Goal: Information Seeking & Learning: Understand process/instructions

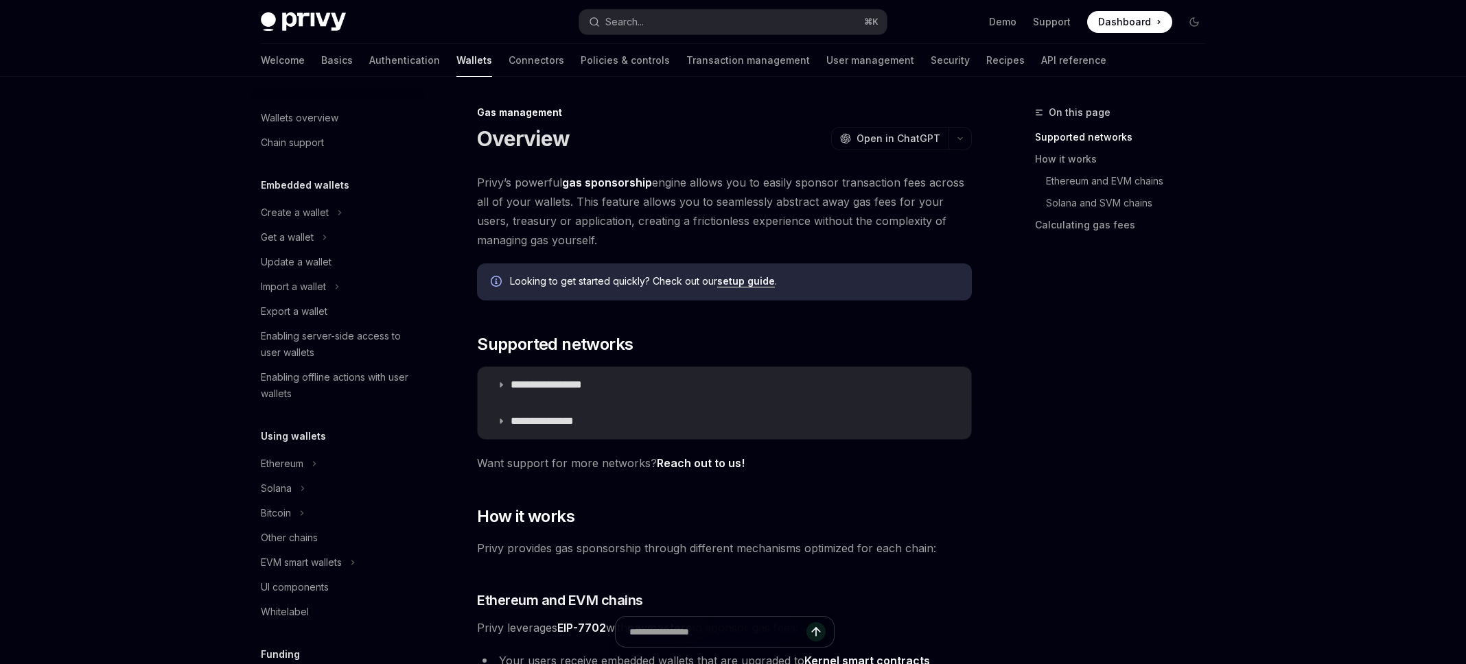
scroll to position [515, 0]
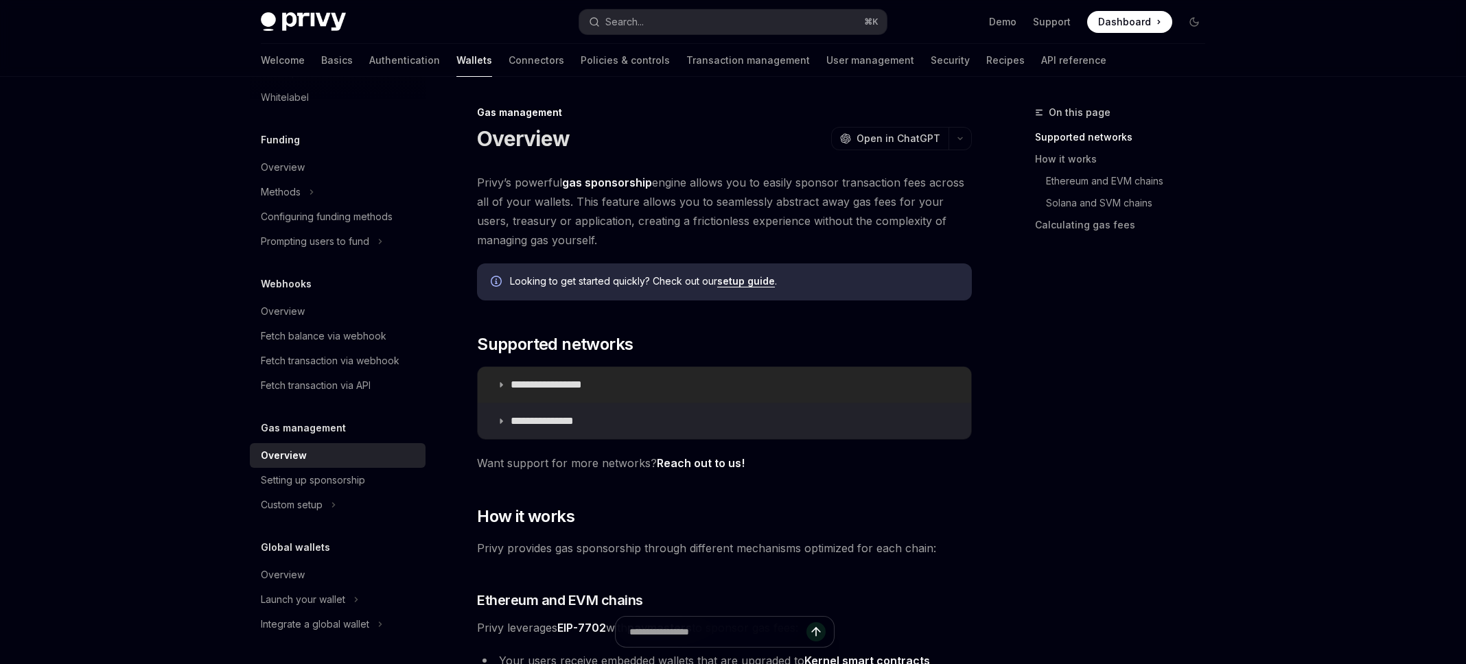
click at [501, 385] on icon at bounding box center [501, 385] width 8 height 8
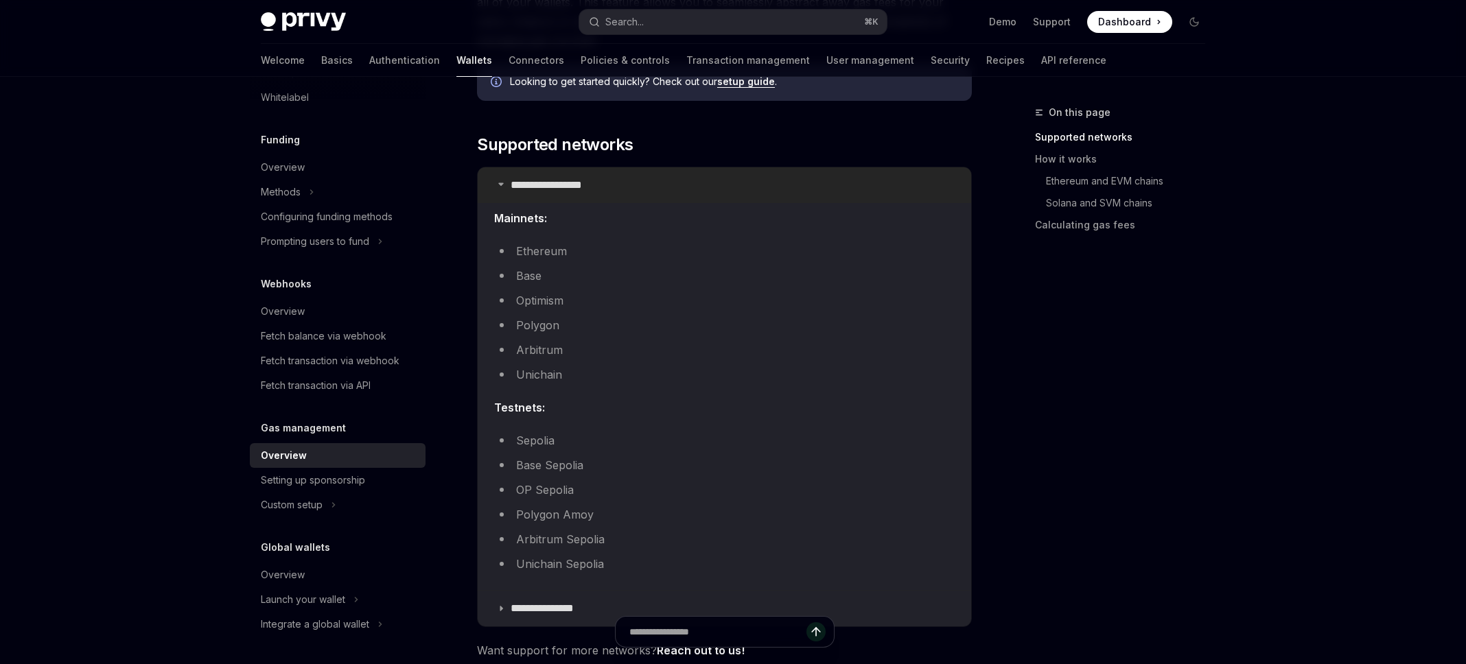
scroll to position [230, 0]
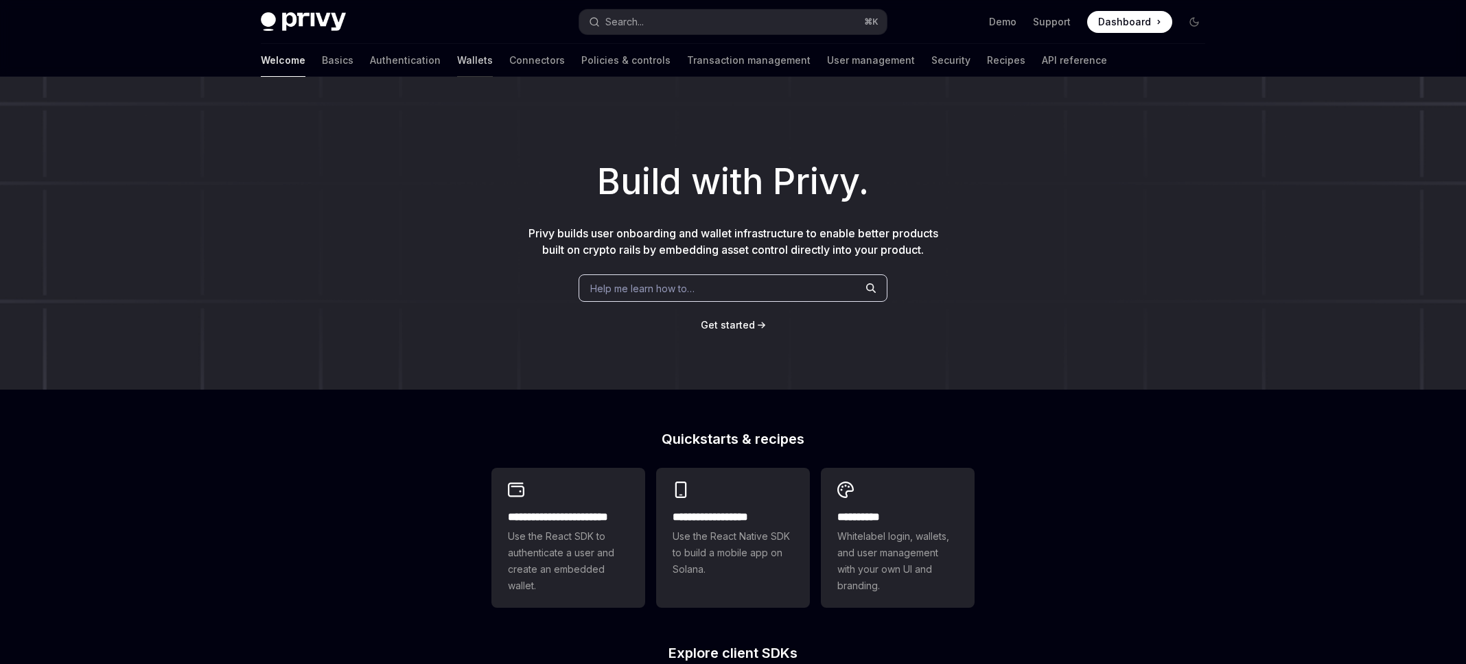
click at [457, 64] on link "Wallets" at bounding box center [475, 60] width 36 height 33
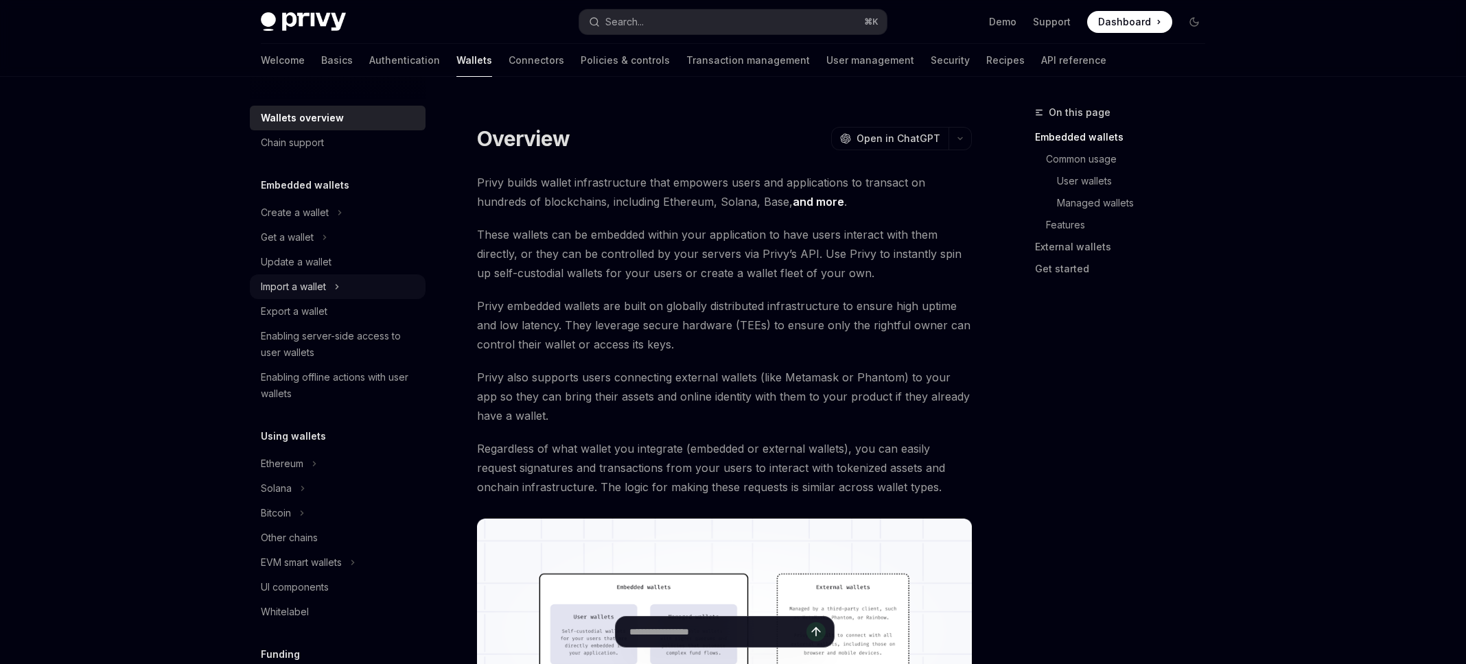
click at [319, 285] on div "Import a wallet" at bounding box center [293, 287] width 65 height 16
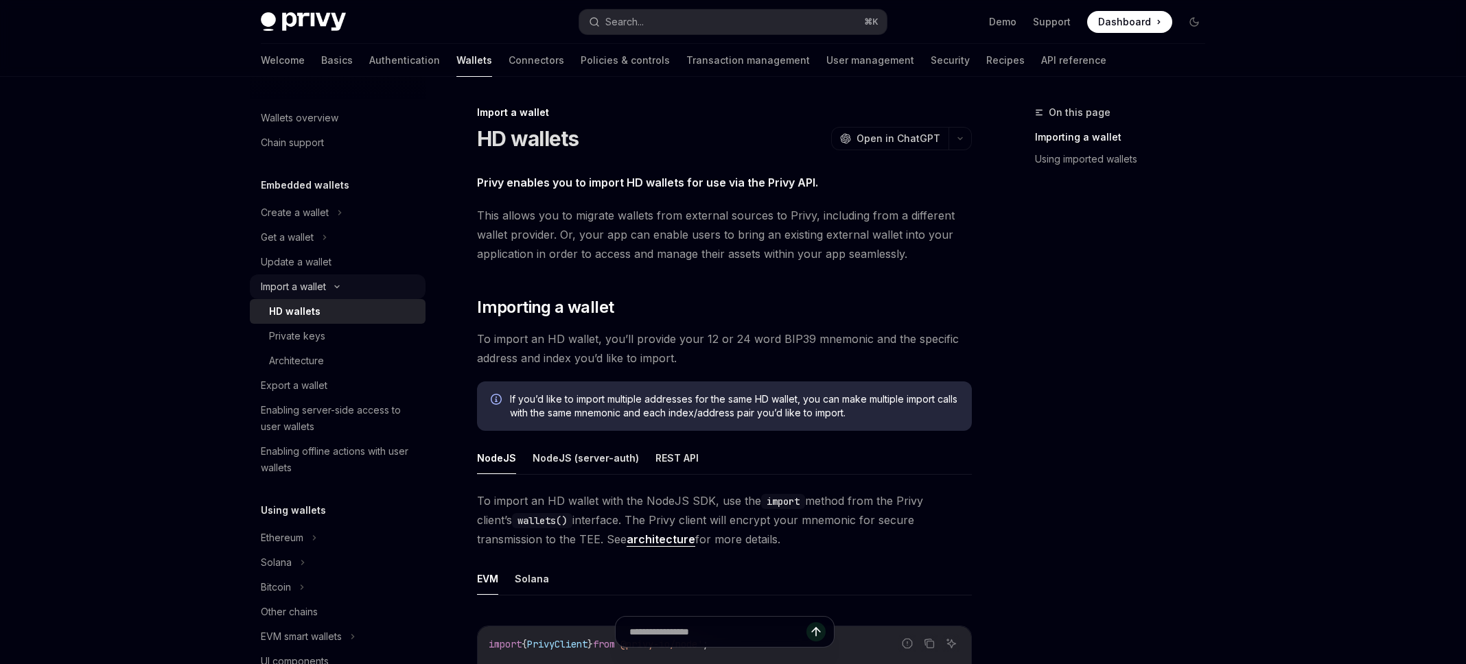
click at [319, 285] on div "Import a wallet" at bounding box center [293, 287] width 65 height 16
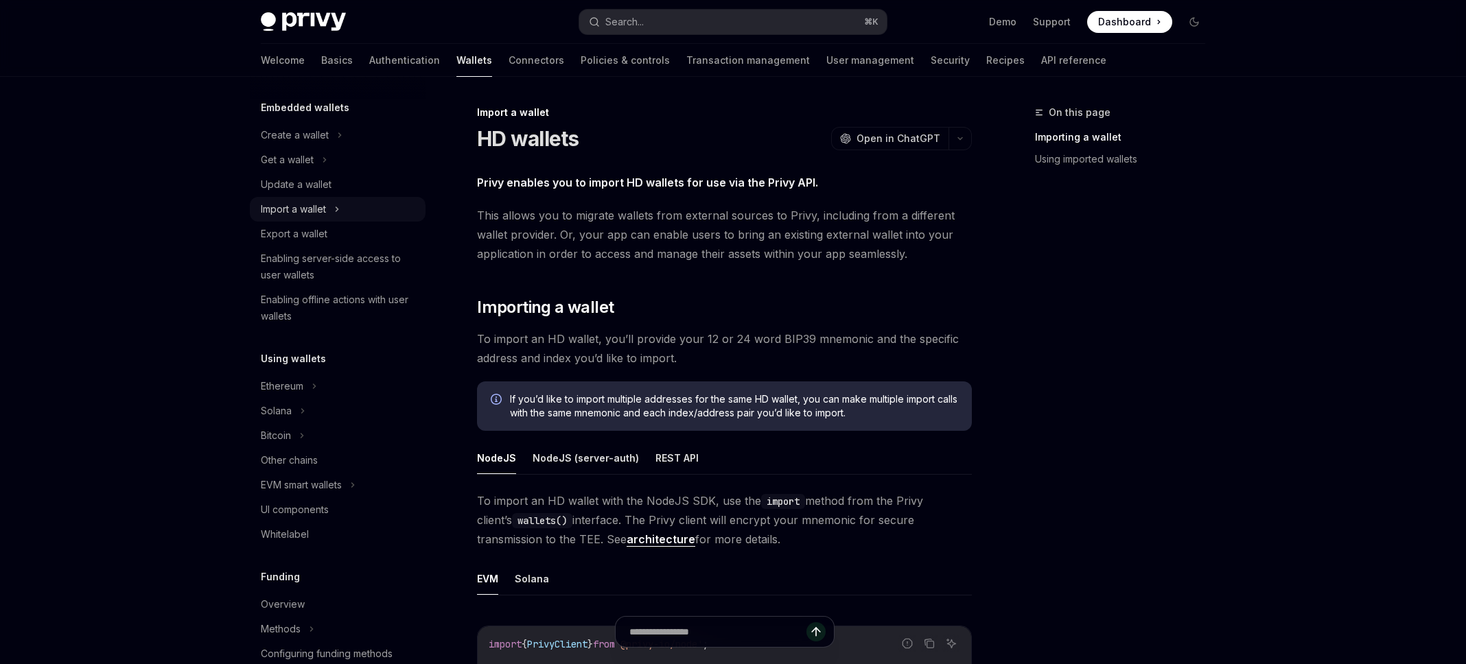
scroll to position [75, 0]
click at [290, 393] on div "Ethereum" at bounding box center [282, 389] width 43 height 16
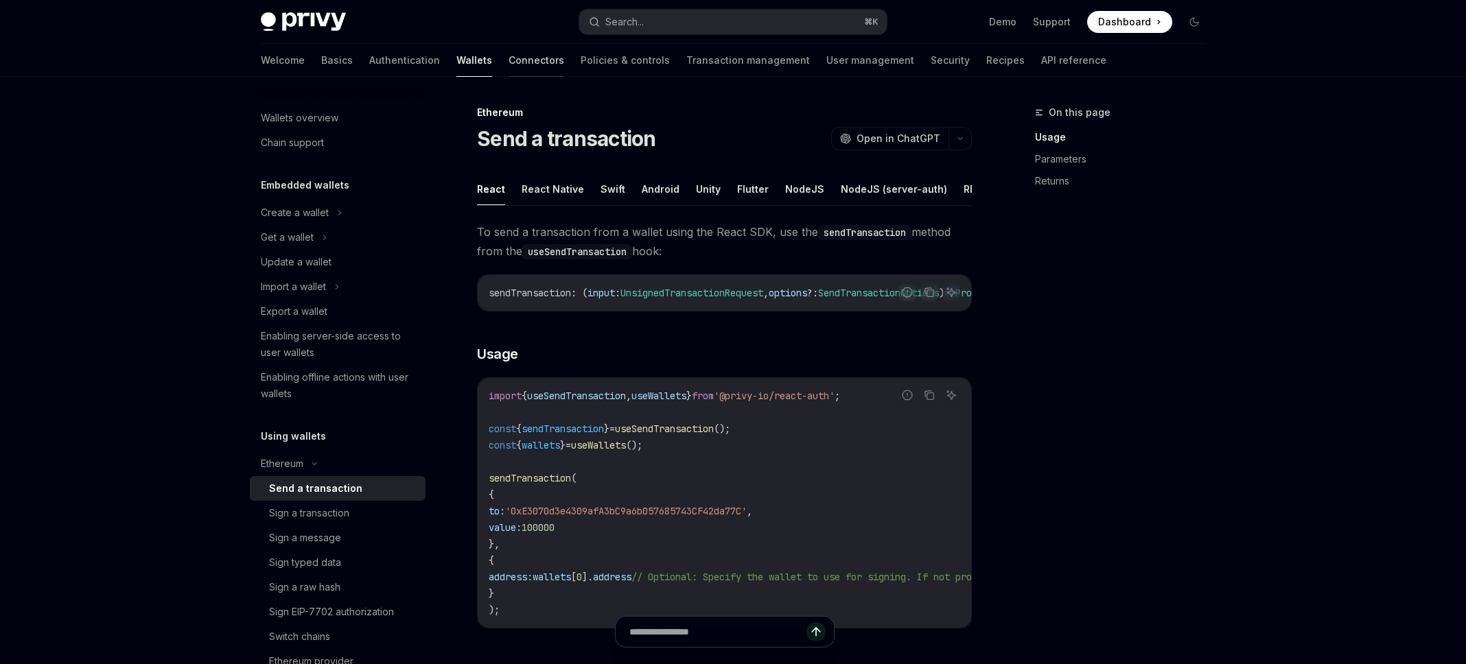
click at [508, 61] on link "Connectors" at bounding box center [536, 60] width 56 height 33
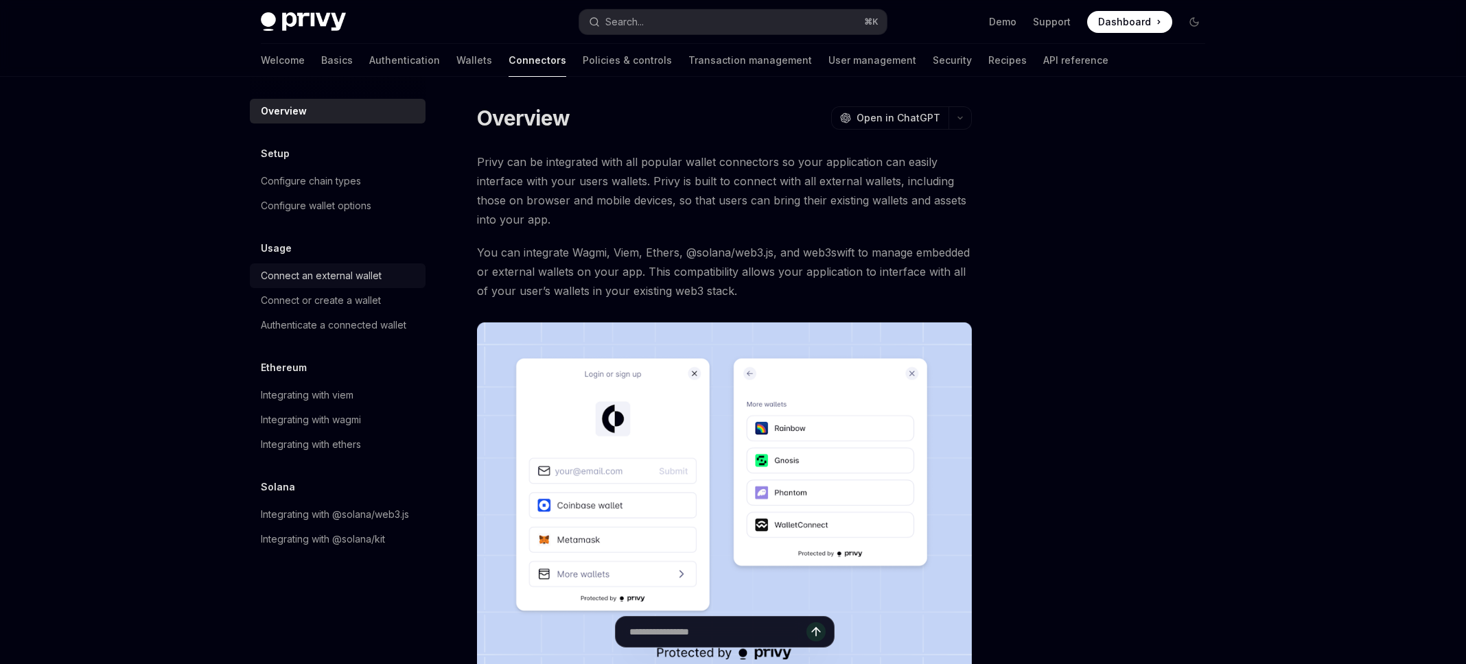
click at [321, 281] on div "Connect an external wallet" at bounding box center [321, 276] width 121 height 16
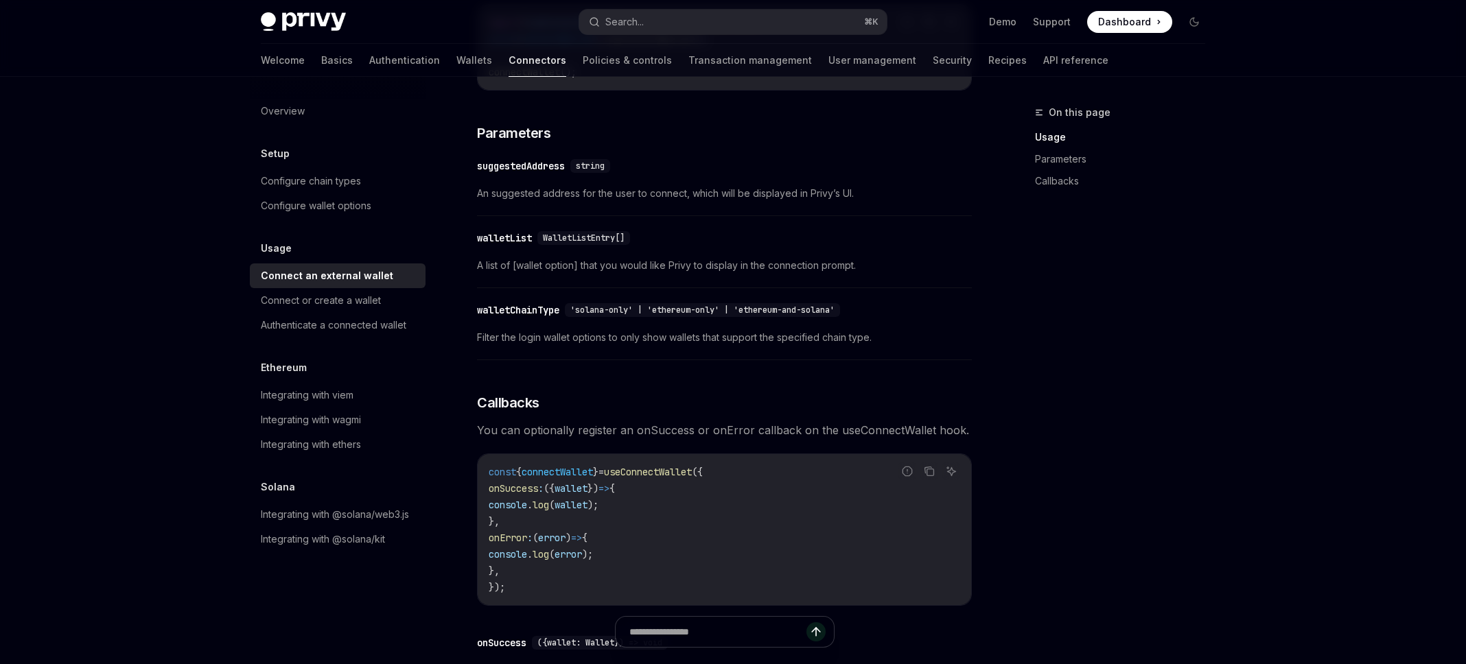
scroll to position [589, 0]
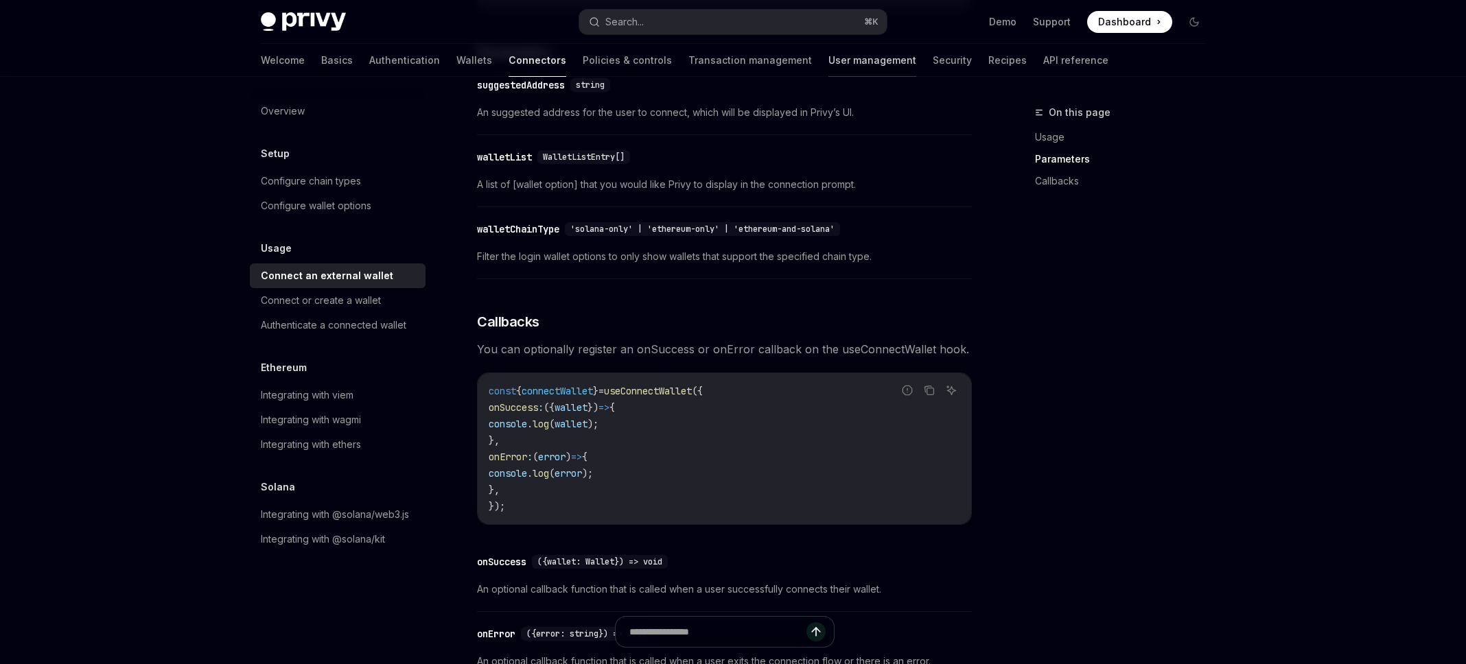
click at [828, 65] on link "User management" at bounding box center [872, 60] width 88 height 33
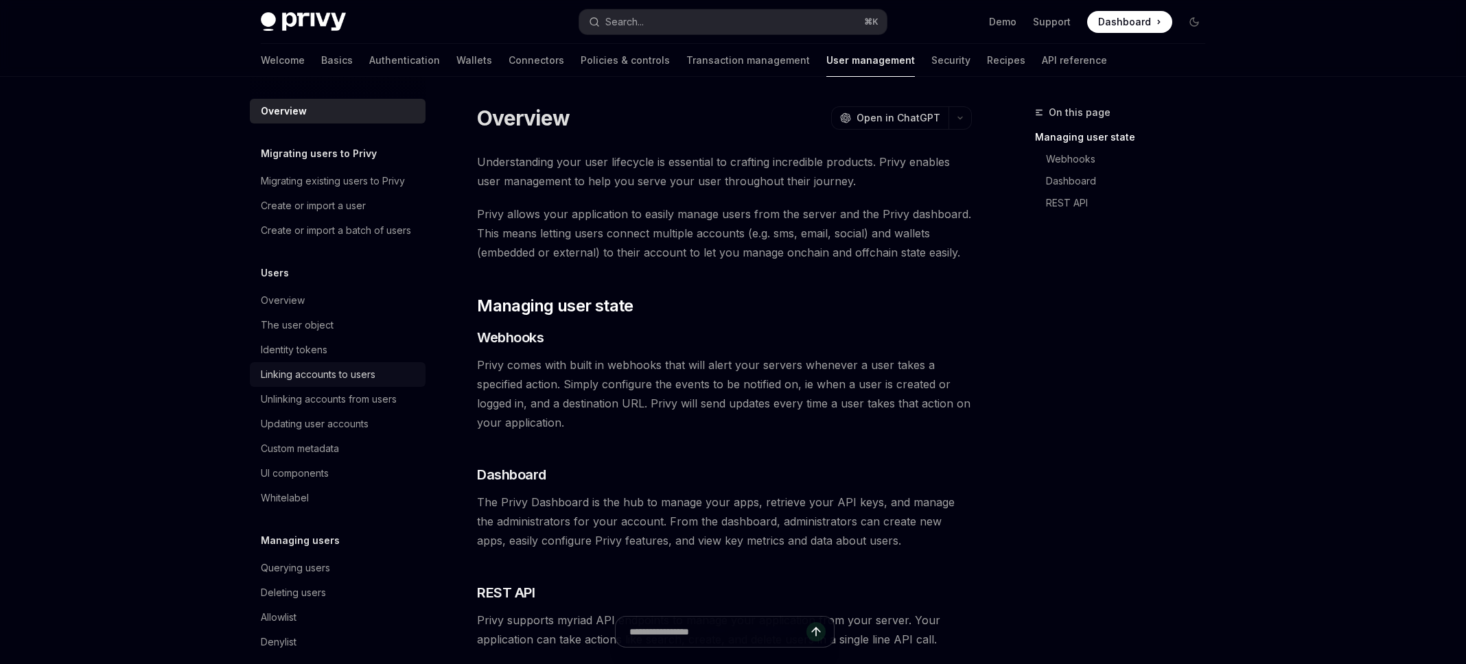
click at [309, 377] on div "Linking accounts to users" at bounding box center [318, 374] width 115 height 16
type textarea "*"
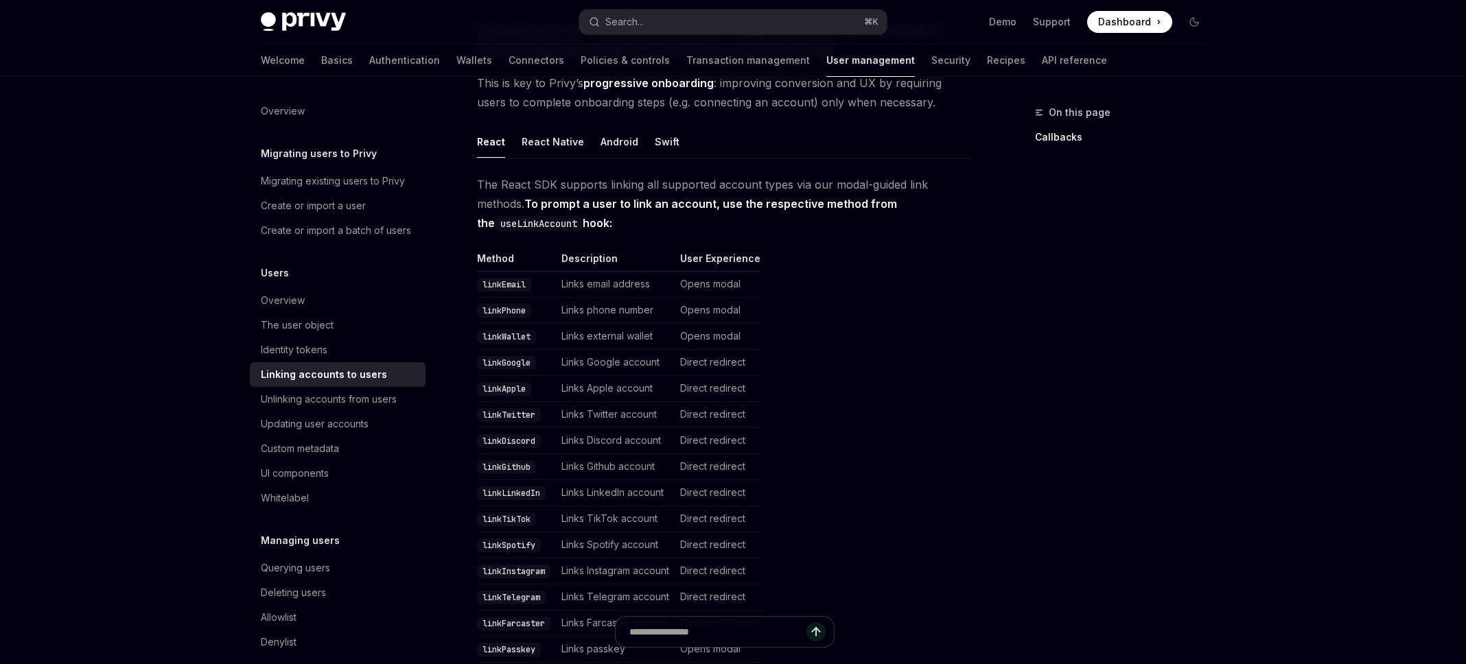
scroll to position [152, 0]
click at [618, 338] on td "Links external wallet" at bounding box center [615, 337] width 119 height 26
click at [503, 336] on code "linkWallet" at bounding box center [506, 337] width 59 height 14
copy code "linkWallet"
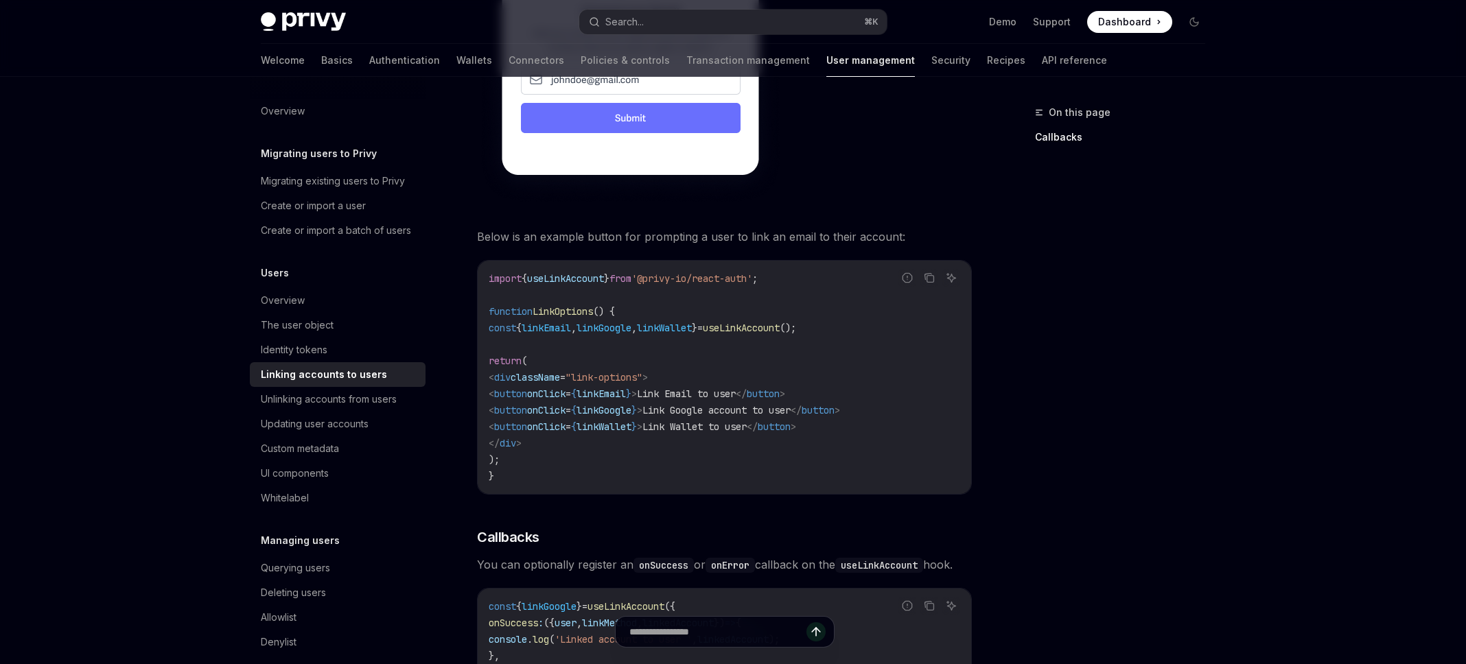
scroll to position [1051, 0]
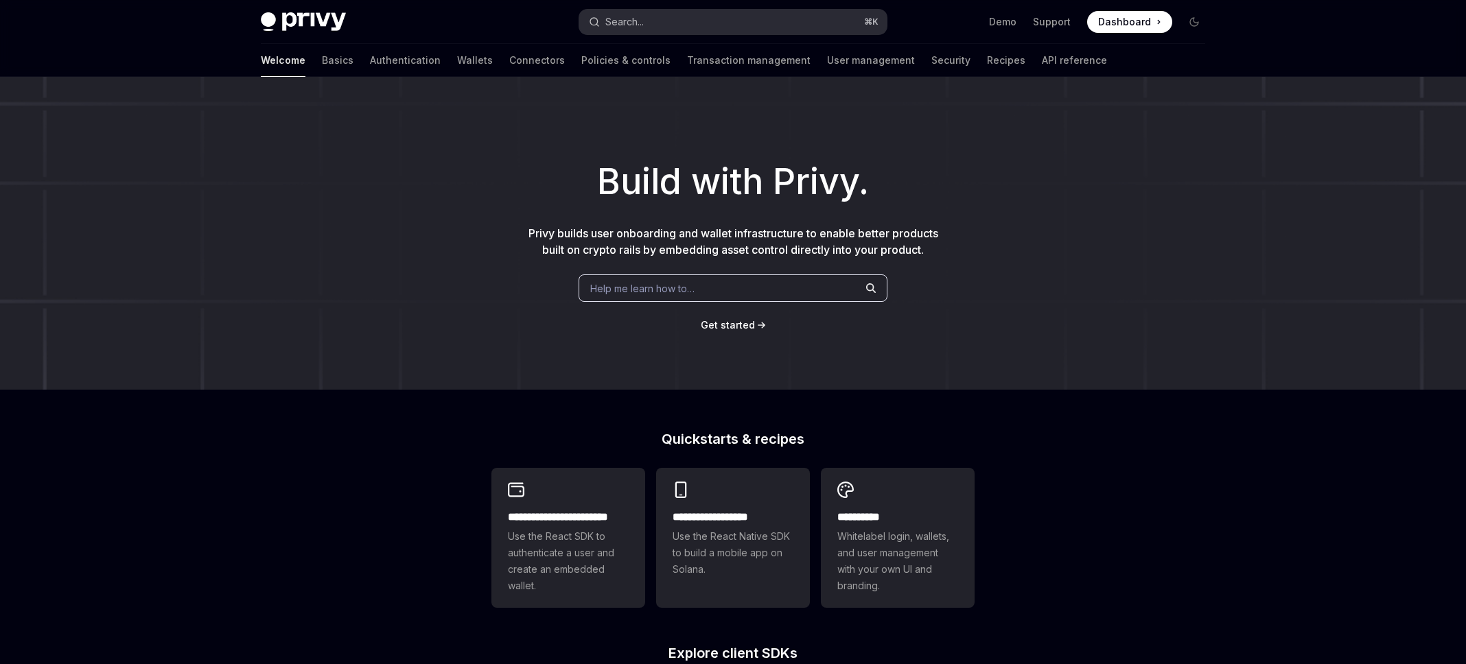
click at [715, 14] on button "Search... ⌘ K" at bounding box center [732, 22] width 307 height 25
type textarea "*"
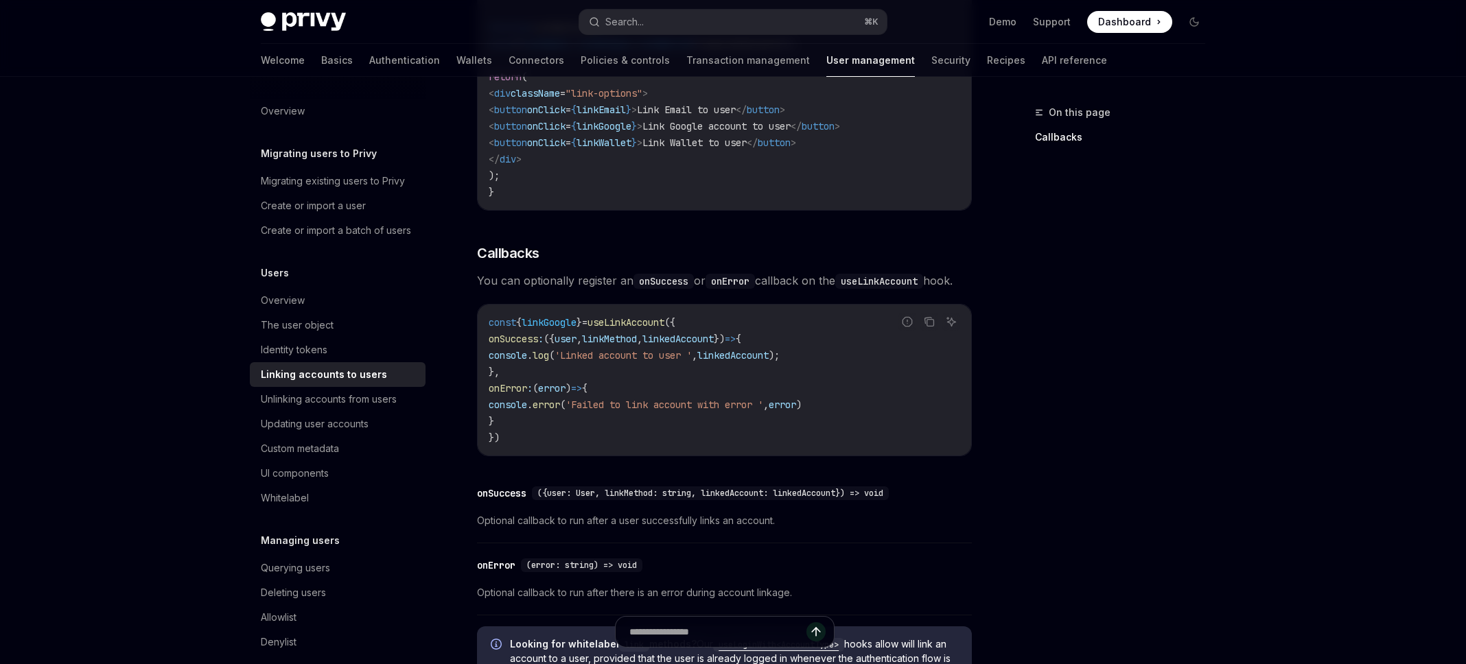
scroll to position [1393, 0]
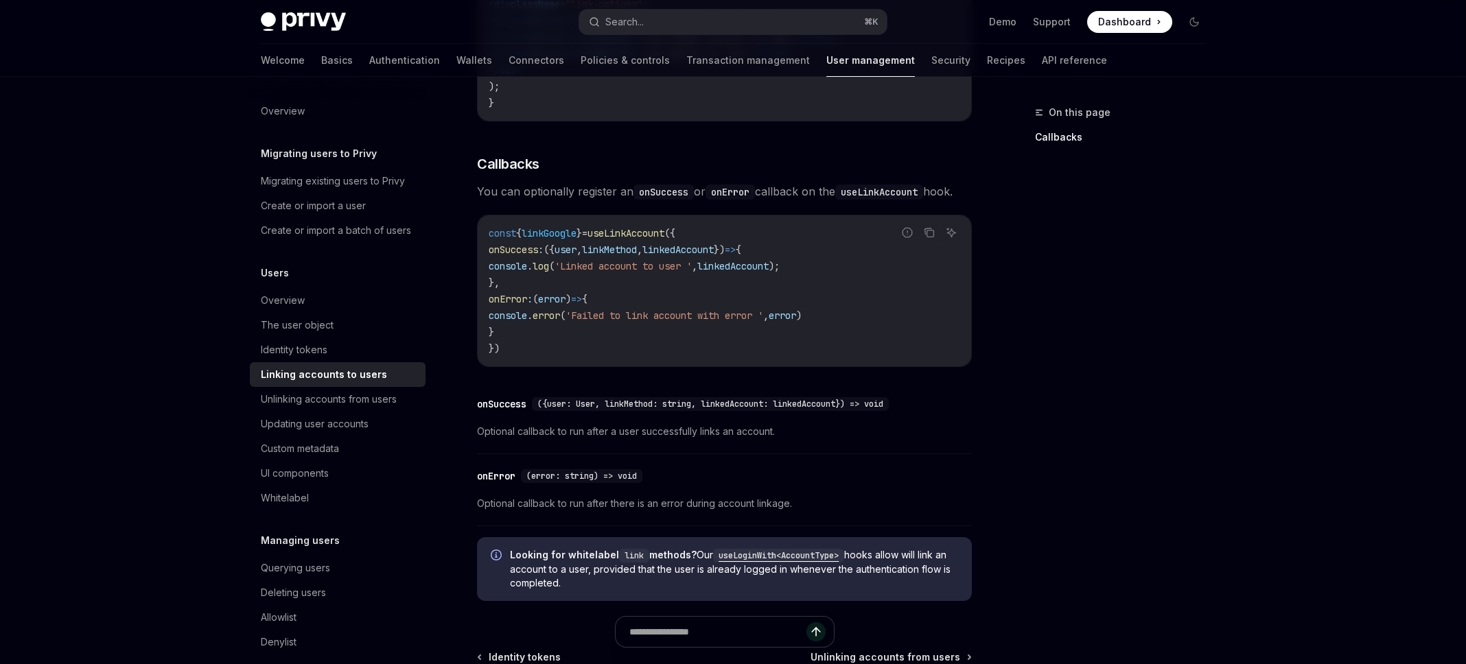
click at [537, 351] on code "const { linkGoogle } = useLinkAccount ({ onSuccess : ({ user , linkMethod , lin…" at bounding box center [724, 291] width 471 height 132
drag, startPoint x: 527, startPoint y: 352, endPoint x: 511, endPoint y: 271, distance: 82.6
click at [511, 271] on code "const { linkGoogle } = useLinkAccount ({ onSuccess : ({ user , linkMethod , lin…" at bounding box center [724, 291] width 471 height 132
copy code "onSuccess : ({ user , linkMethod , linkedAccount }) => { console . log ( 'Linke…"
